Goal: Transaction & Acquisition: Obtain resource

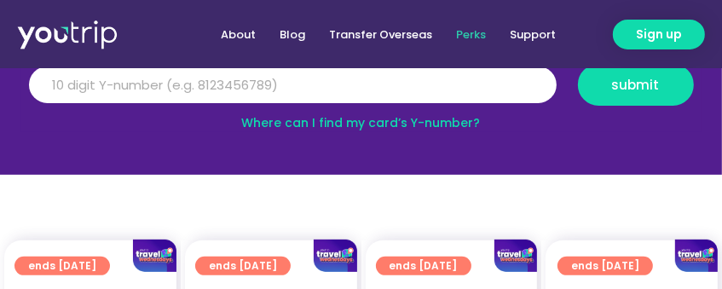
scroll to position [171, 0]
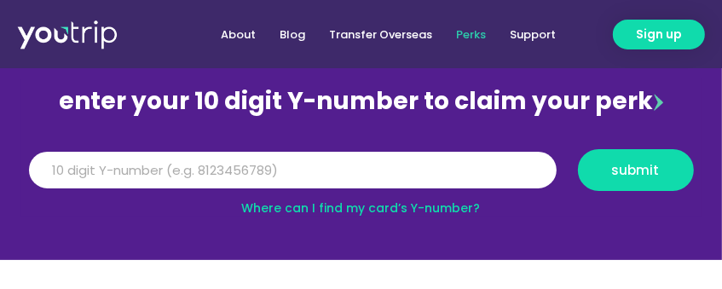
click at [367, 200] on link "Where can I find my card’s Y-number?" at bounding box center [361, 207] width 239 height 17
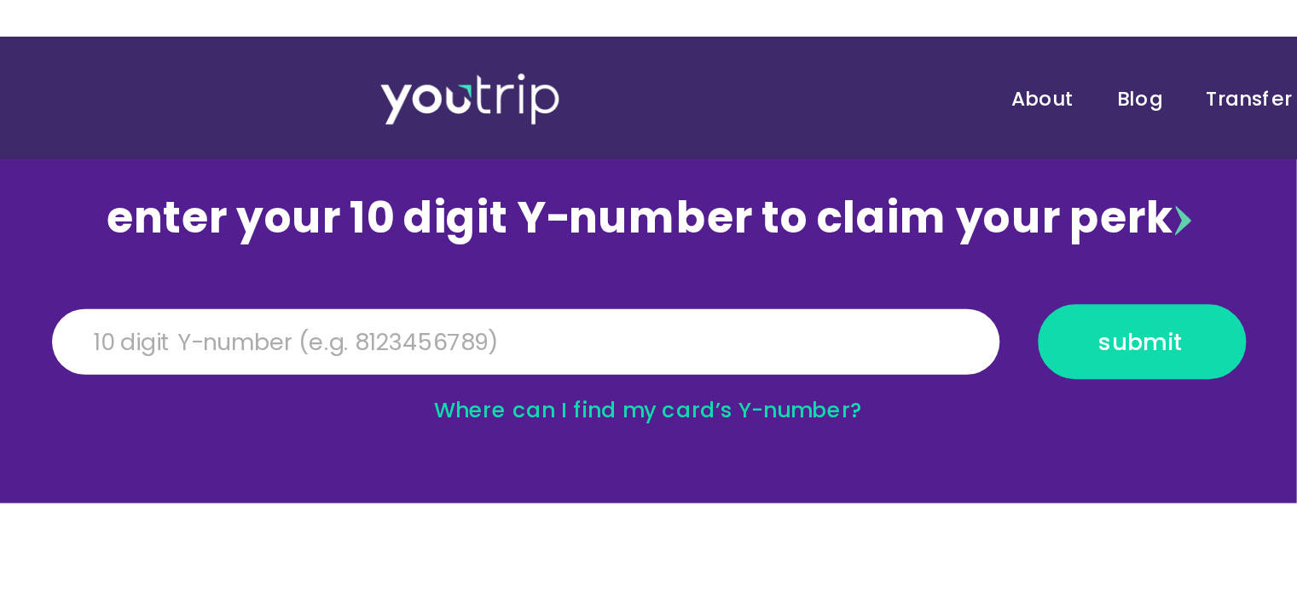
scroll to position [163, 0]
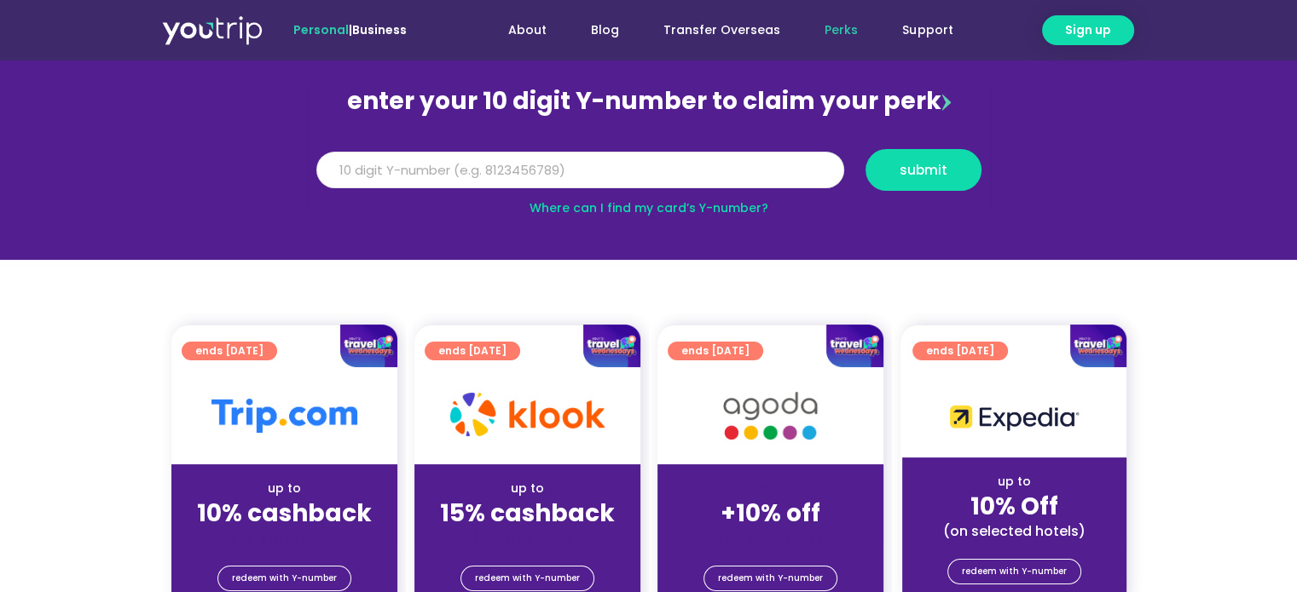
click at [575, 169] on input "Y Number" at bounding box center [580, 171] width 528 height 38
type input "8174471361"
click at [916, 176] on span "submit" at bounding box center [923, 170] width 48 height 13
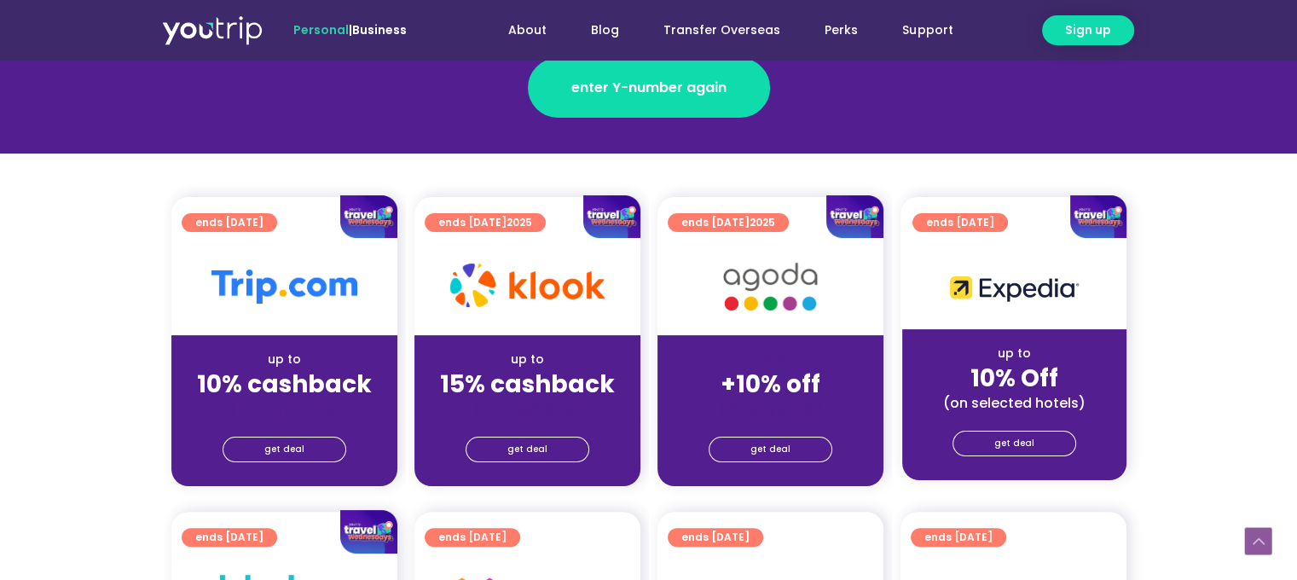
scroll to position [341, 0]
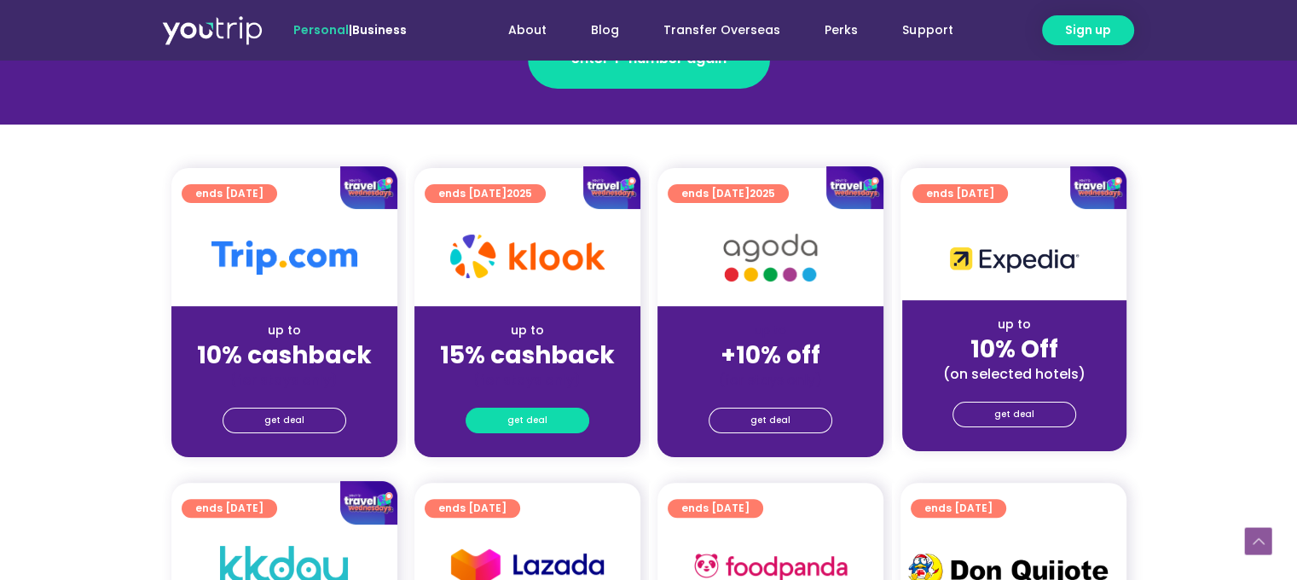
click at [542, 424] on span "get deal" at bounding box center [527, 420] width 40 height 24
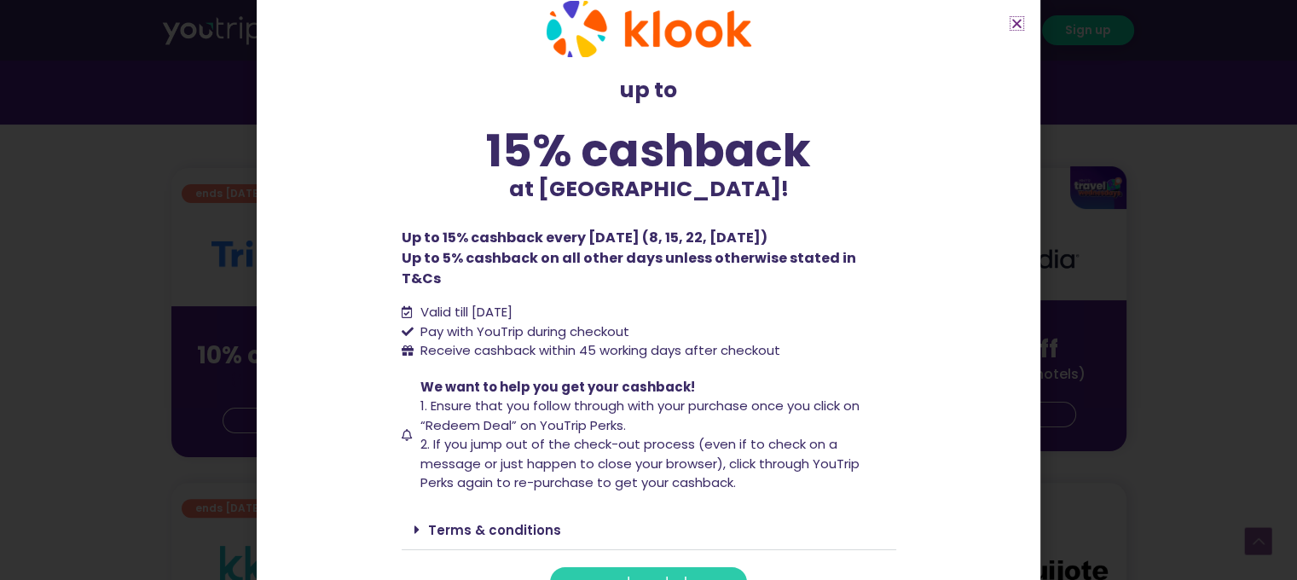
scroll to position [51, 0]
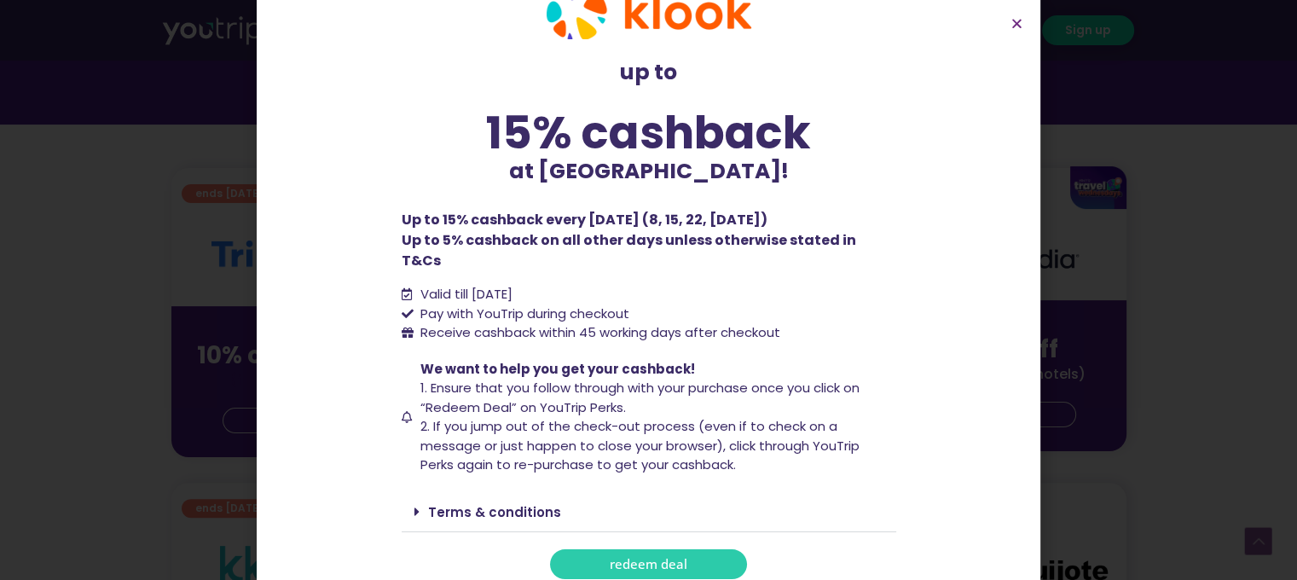
click at [673, 558] on span "redeem deal" at bounding box center [649, 564] width 78 height 13
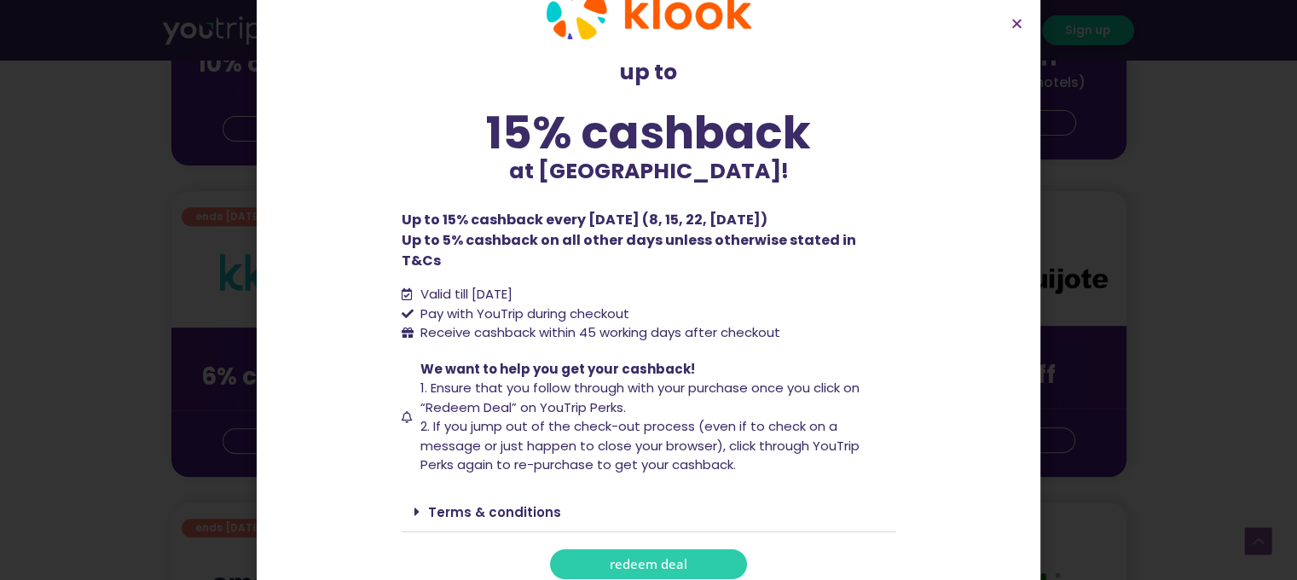
scroll to position [682, 0]
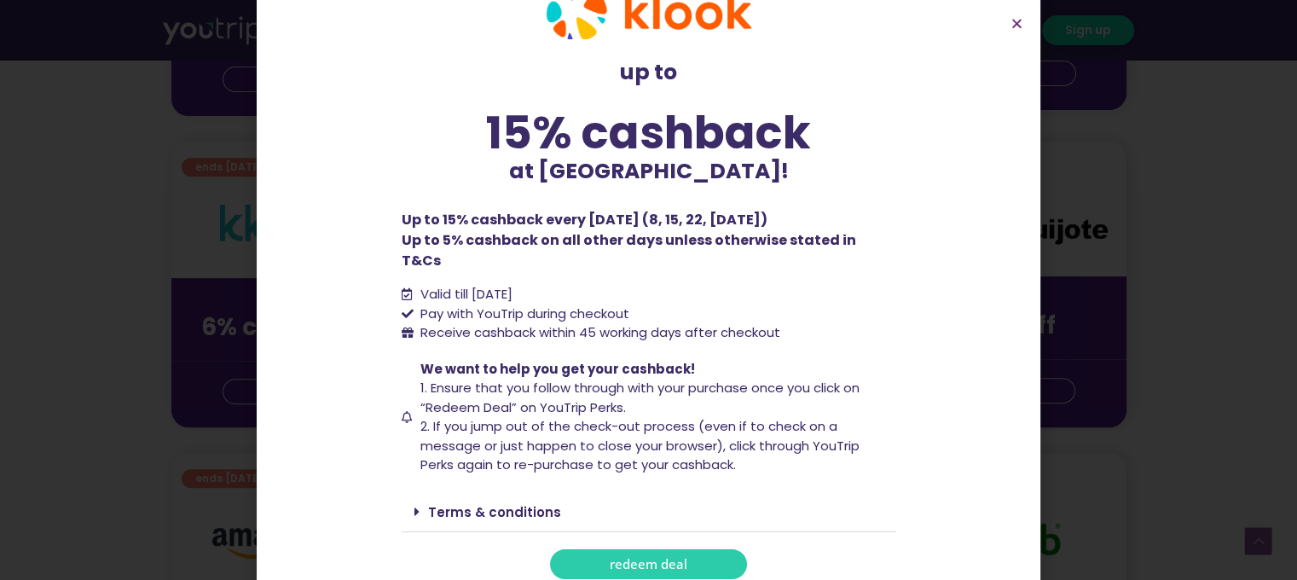
click at [684, 383] on span "We want to help you get your cashback! 1. Ensure that you follow through with y…" at bounding box center [656, 417] width 480 height 115
click at [1018, 23] on icon "Close" at bounding box center [1016, 23] width 13 height 13
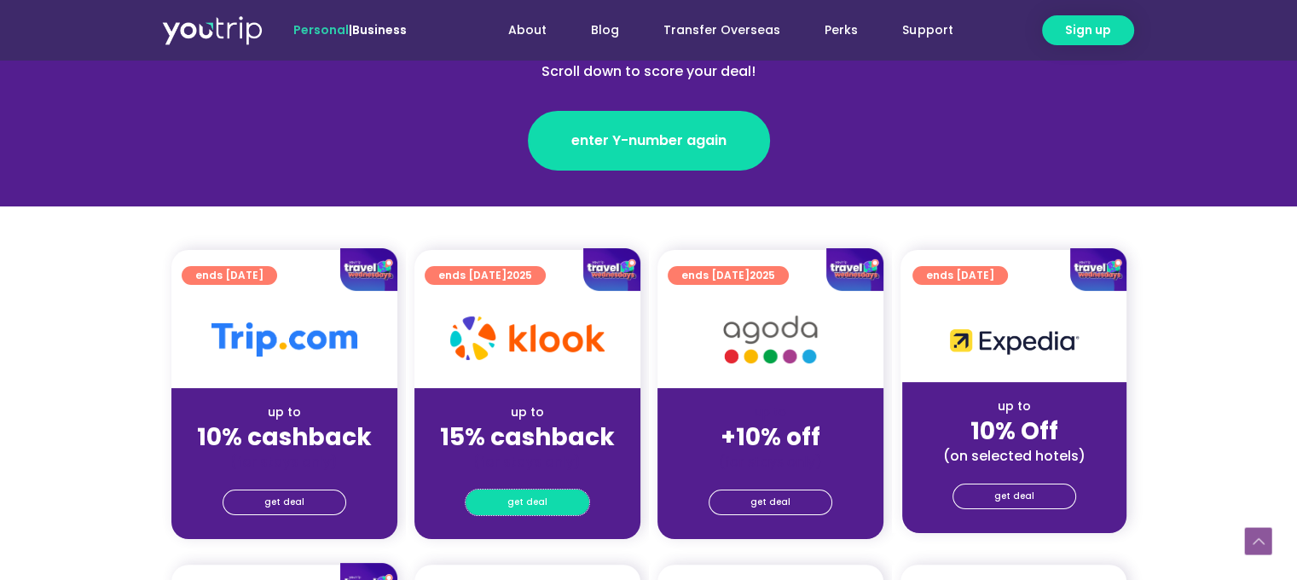
scroll to position [426, 0]
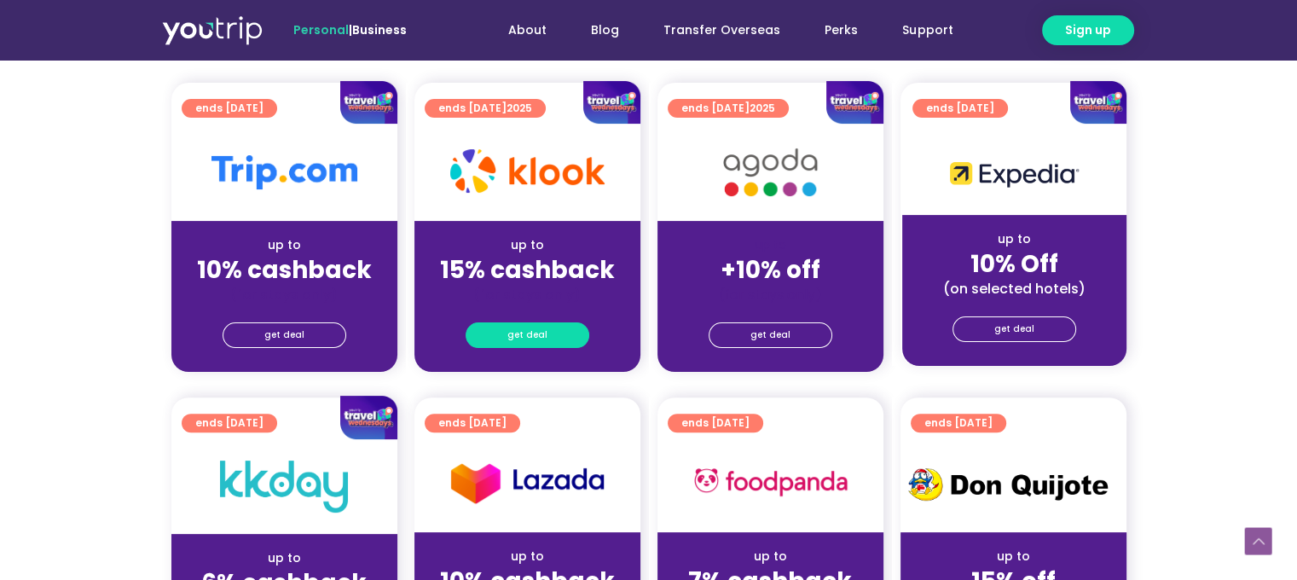
click at [535, 335] on span "get deal" at bounding box center [527, 335] width 40 height 24
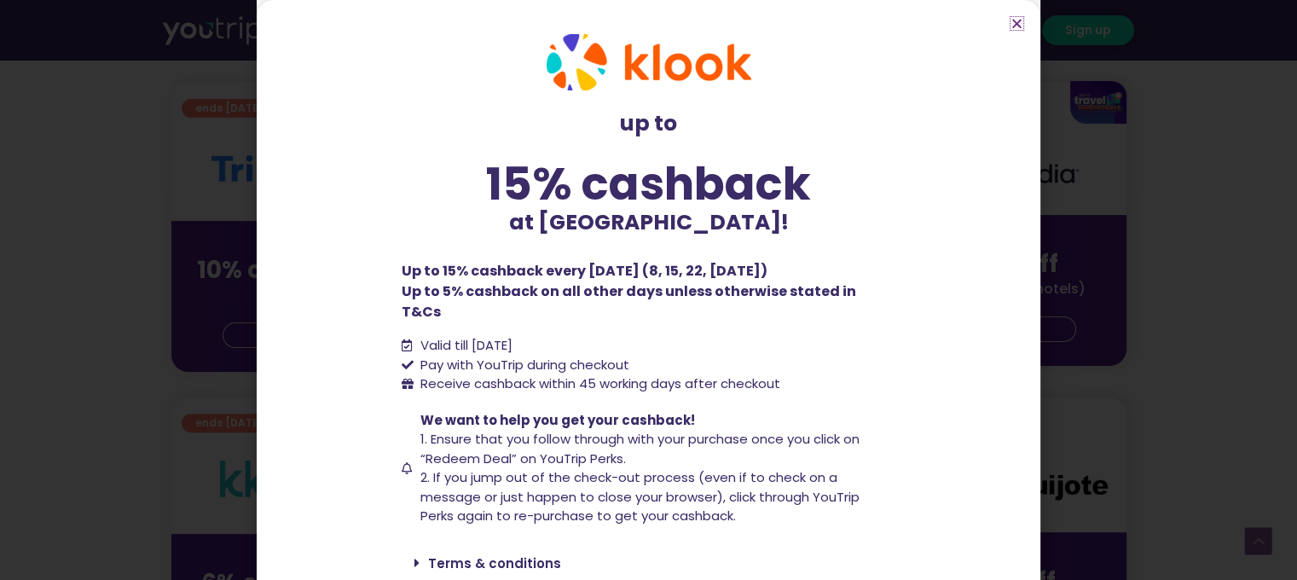
scroll to position [51, 0]
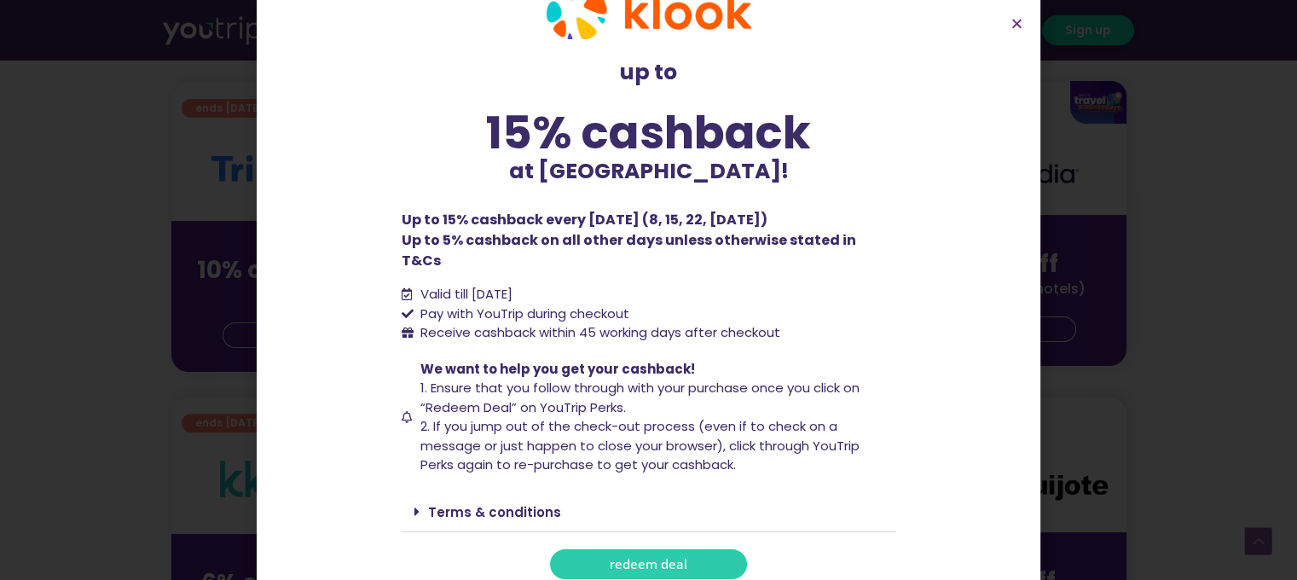
click at [446, 503] on link "Terms & conditions" at bounding box center [494, 512] width 133 height 18
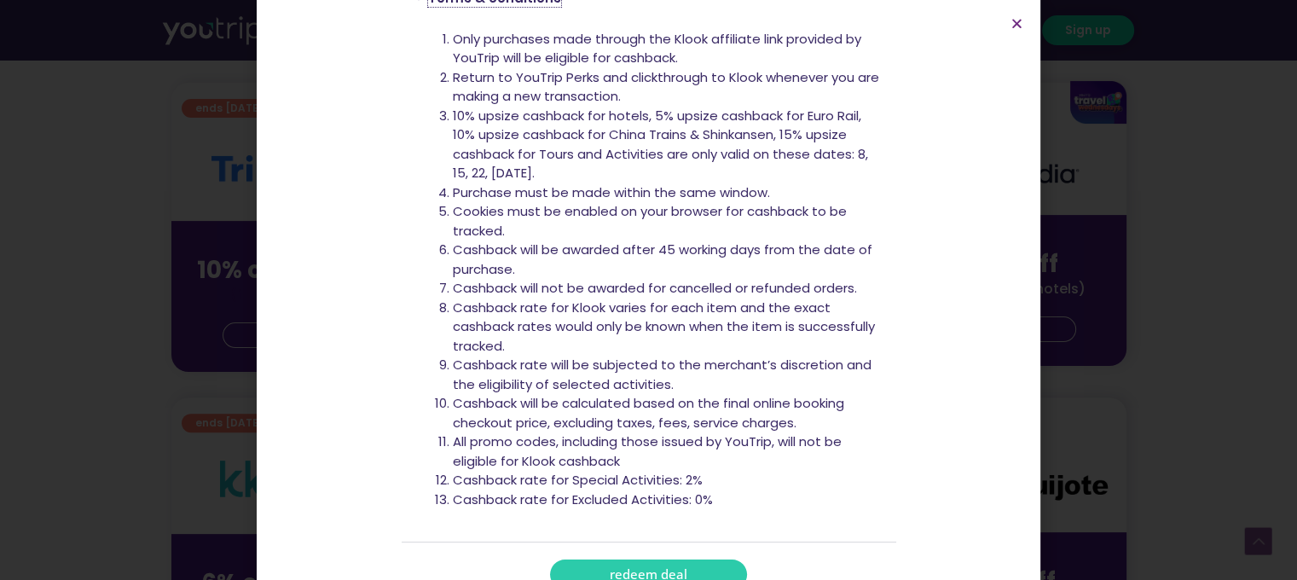
scroll to position [575, 0]
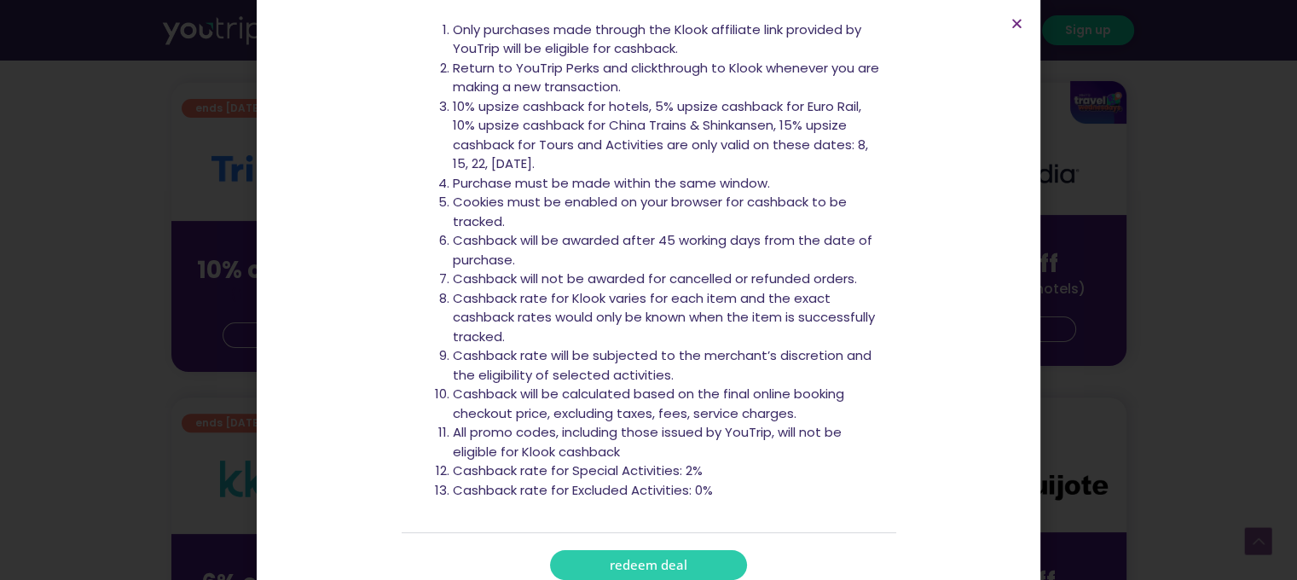
click at [655, 558] on span "redeem deal" at bounding box center [649, 564] width 78 height 13
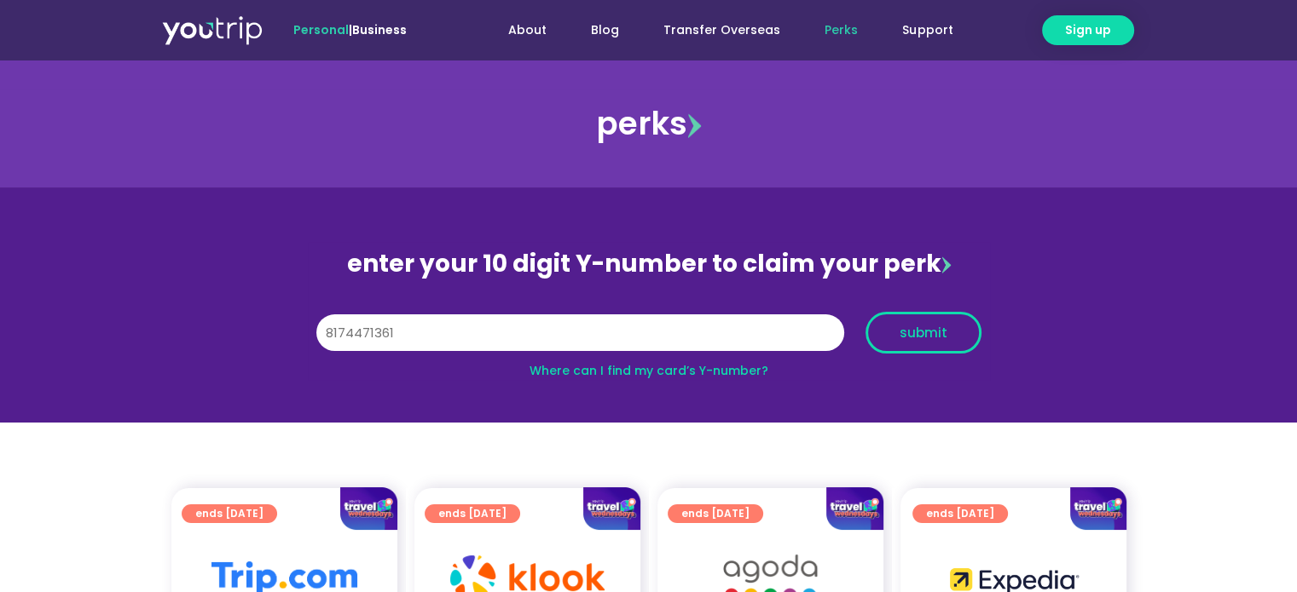
type input "8174471361"
click at [942, 337] on span "submit" at bounding box center [923, 333] width 48 height 13
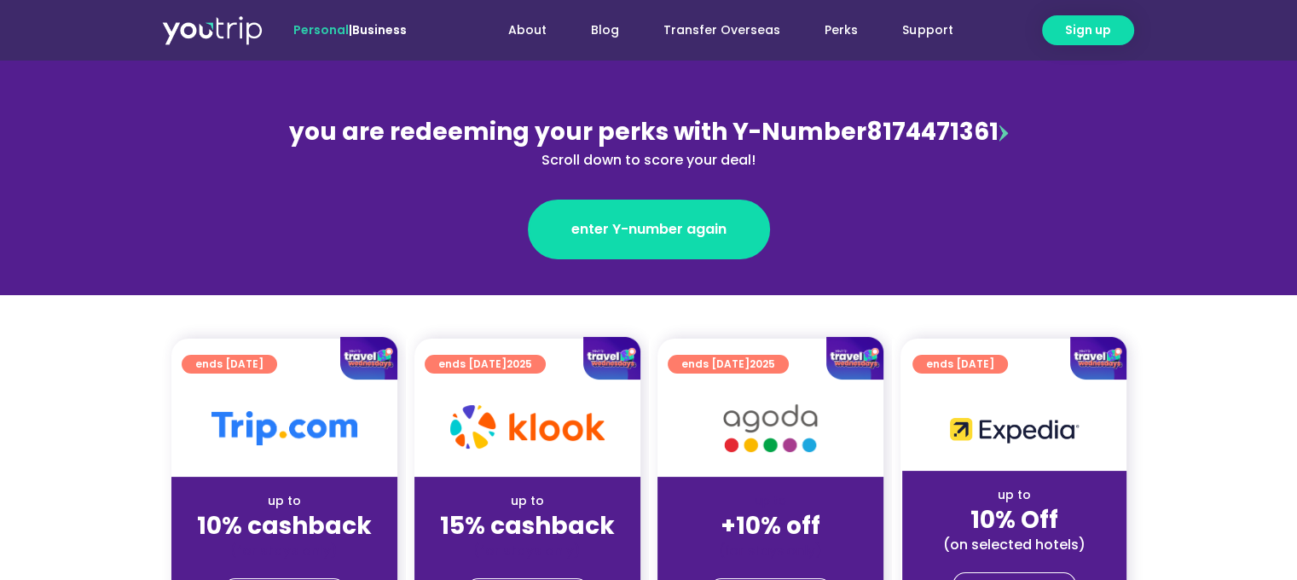
scroll to position [341, 0]
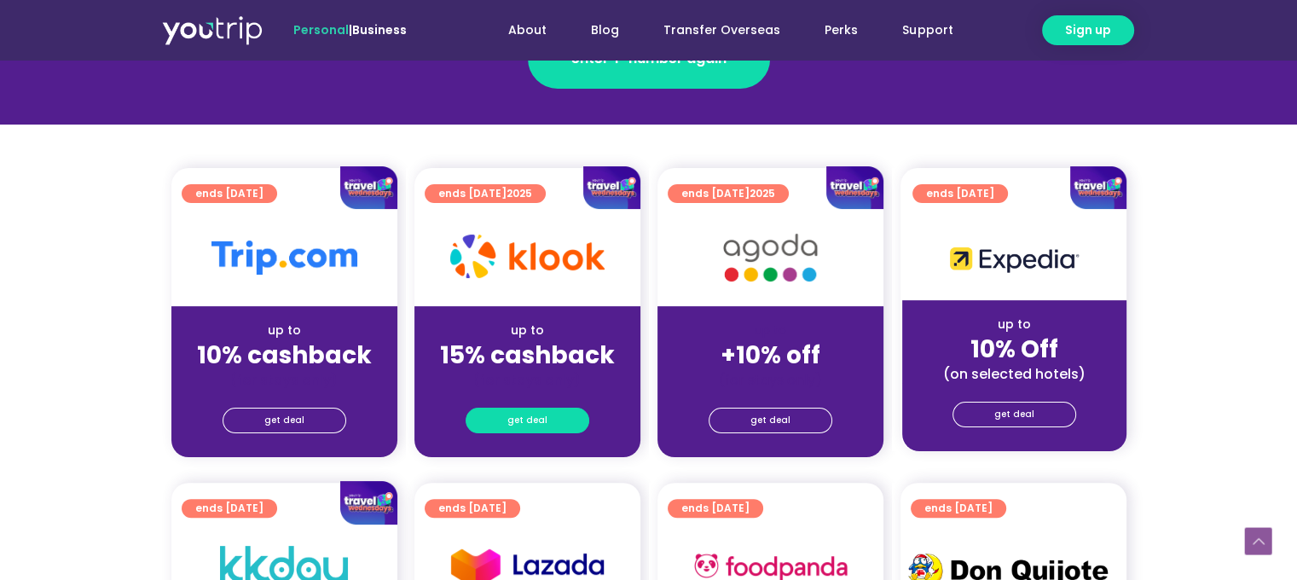
click at [565, 420] on link "get deal" at bounding box center [527, 420] width 124 height 26
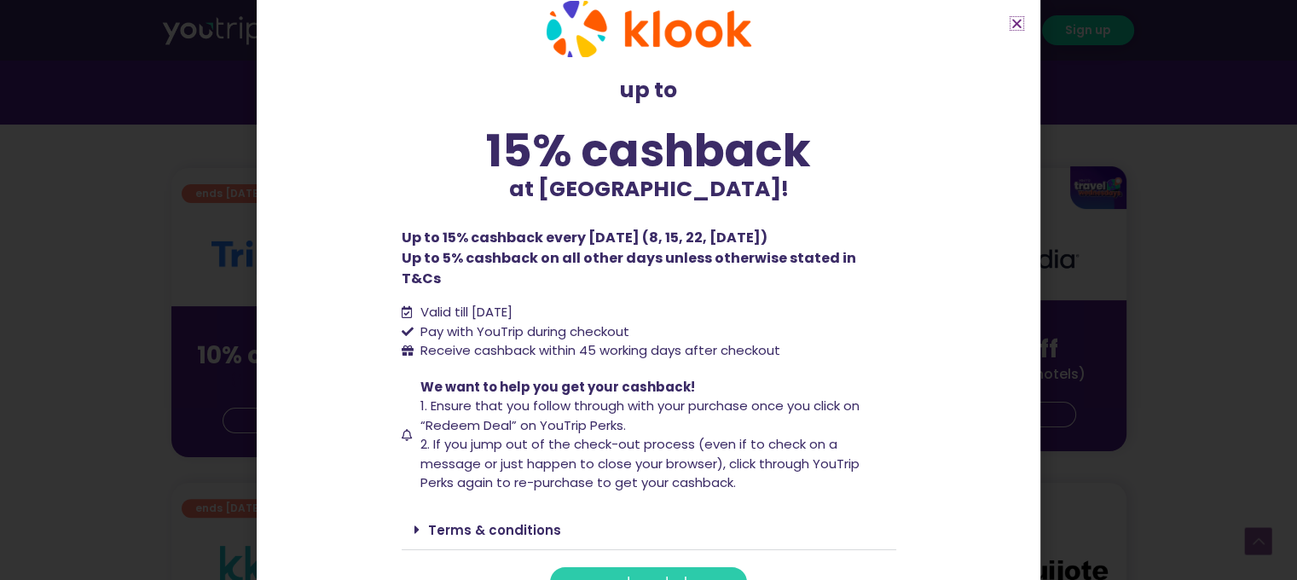
scroll to position [51, 0]
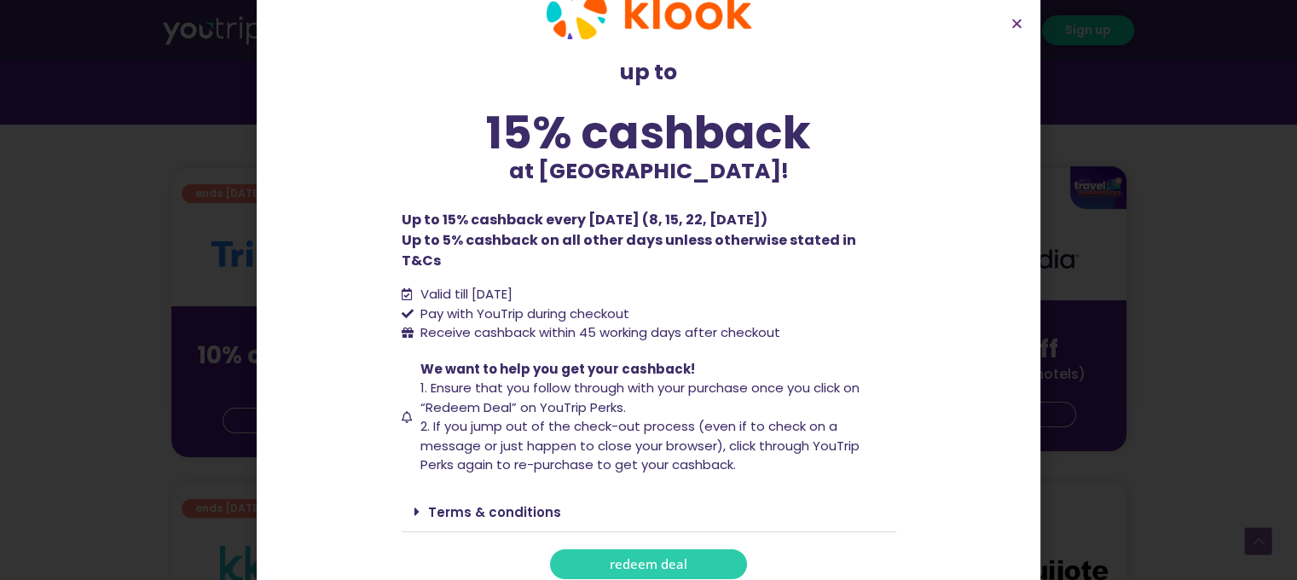
click at [441, 503] on link "Terms & conditions" at bounding box center [494, 512] width 133 height 18
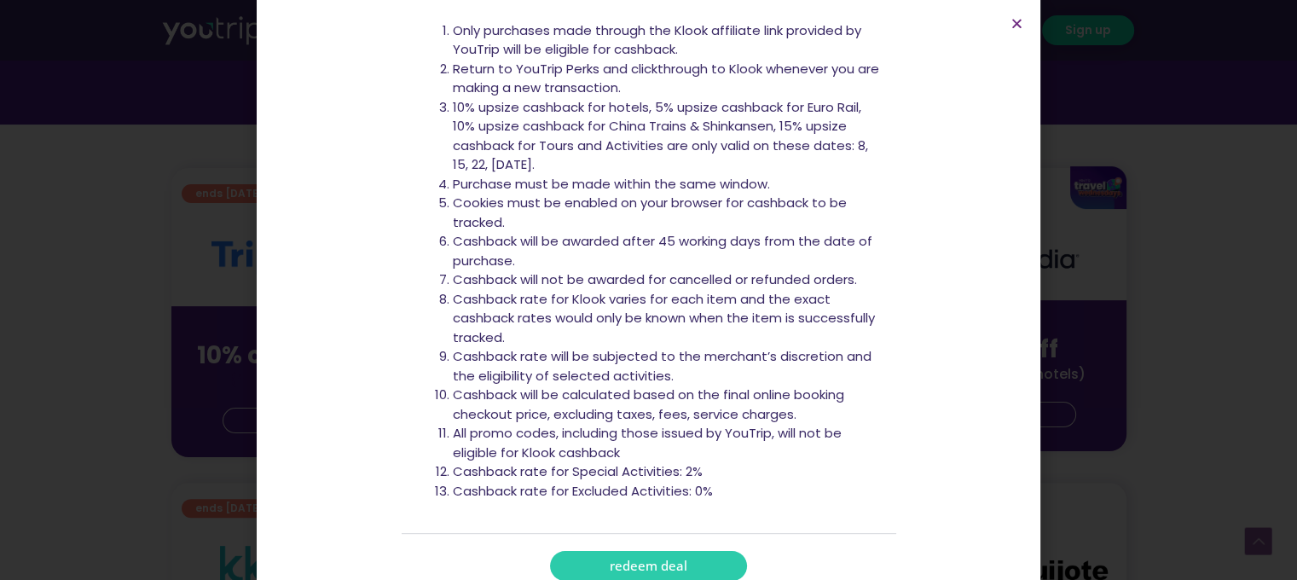
scroll to position [575, 0]
click at [652, 558] on span "redeem deal" at bounding box center [649, 564] width 78 height 13
